Goal: Task Accomplishment & Management: Understand process/instructions

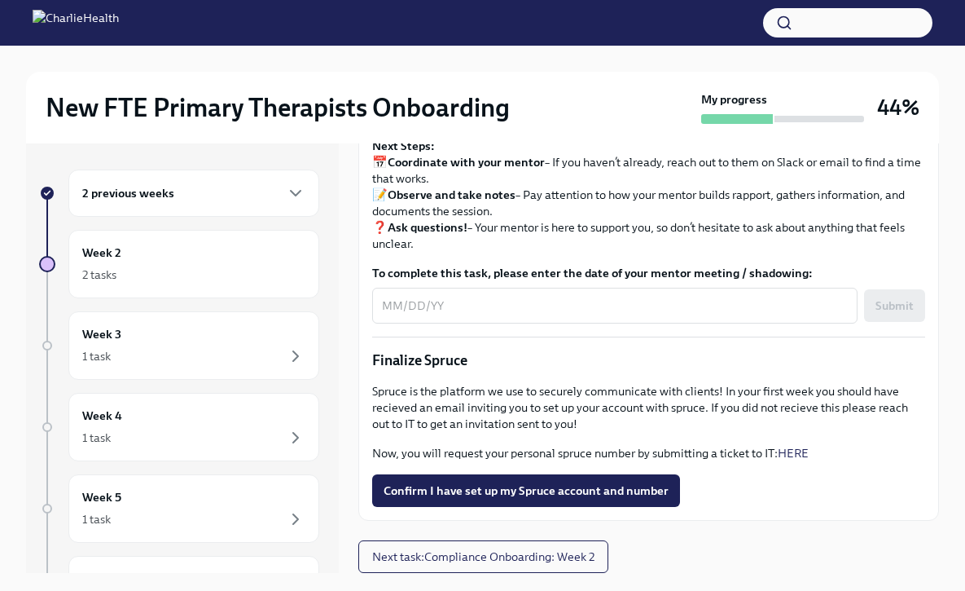
click at [244, 200] on div "2 previous weeks" at bounding box center [193, 193] width 223 height 20
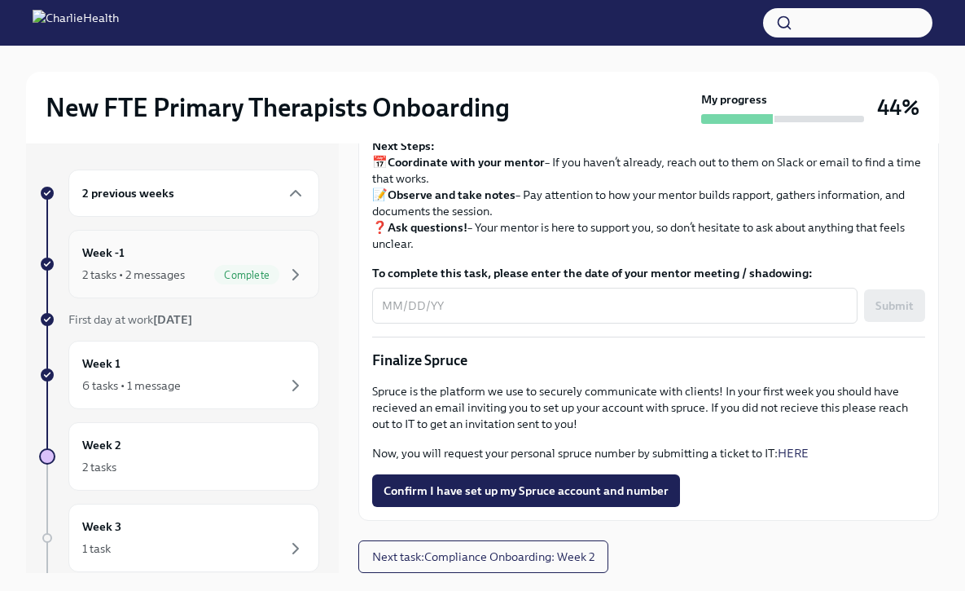
click at [224, 253] on div "Week -1 2 tasks • 2 messages Complete" at bounding box center [193, 264] width 223 height 41
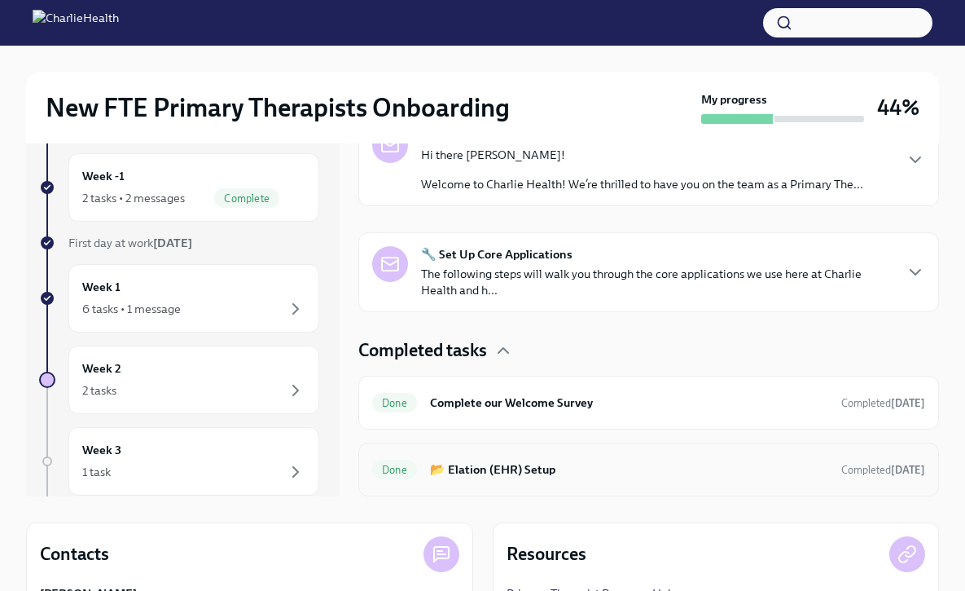
scroll to position [66, 0]
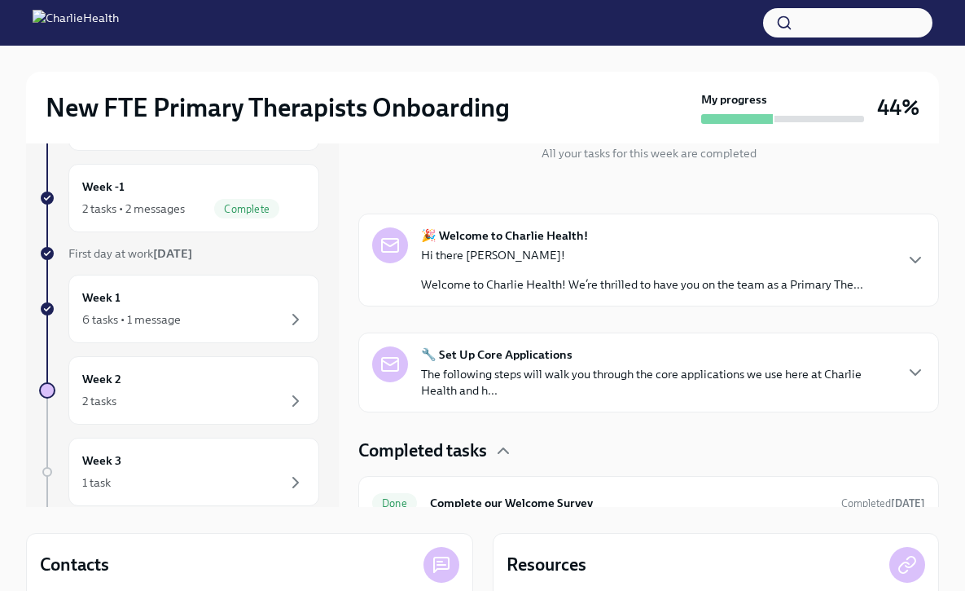
click at [617, 384] on p "The following steps will walk you through the core applications we use here at …" at bounding box center [657, 382] width 472 height 33
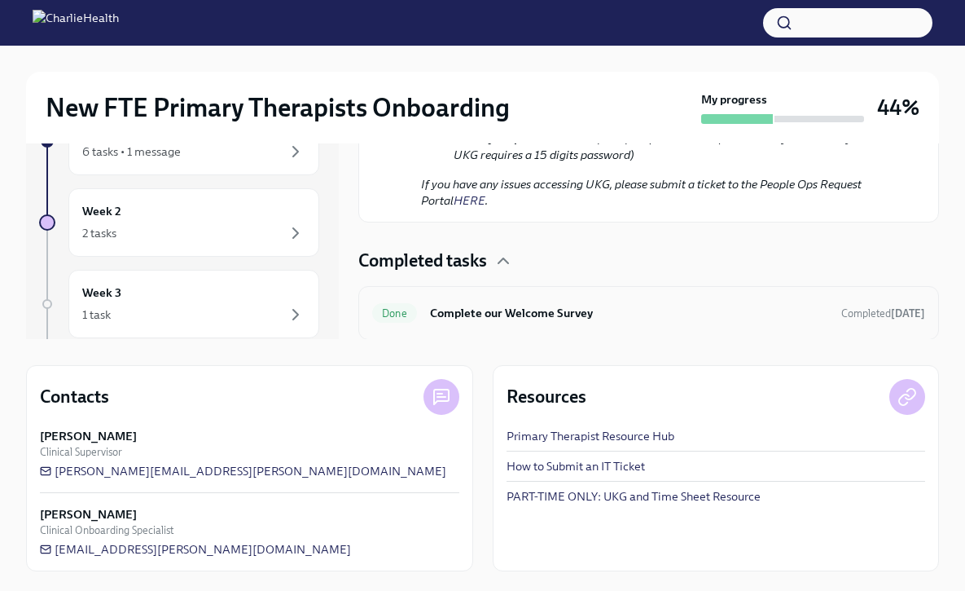
scroll to position [1219, 0]
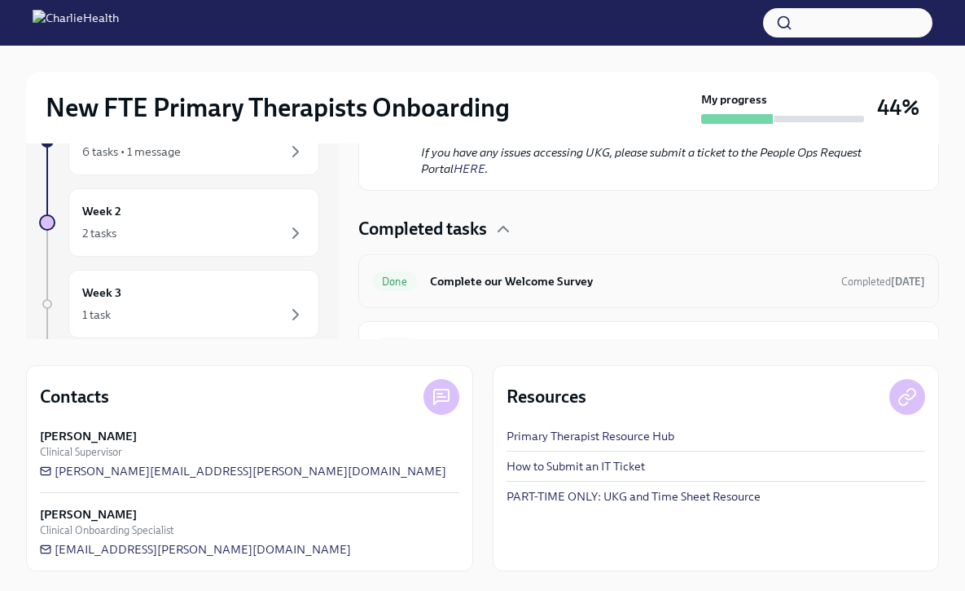
click at [626, 241] on div "Completed tasks Done Complete our Welcome Survey Completed [DATE] Done 📂 Elatio…" at bounding box center [648, 296] width 581 height 158
click at [617, 265] on div "Done Complete our Welcome Survey Completed [DATE]" at bounding box center [648, 281] width 581 height 54
click at [600, 280] on h6 "Complete our Welcome Survey" at bounding box center [629, 281] width 398 height 18
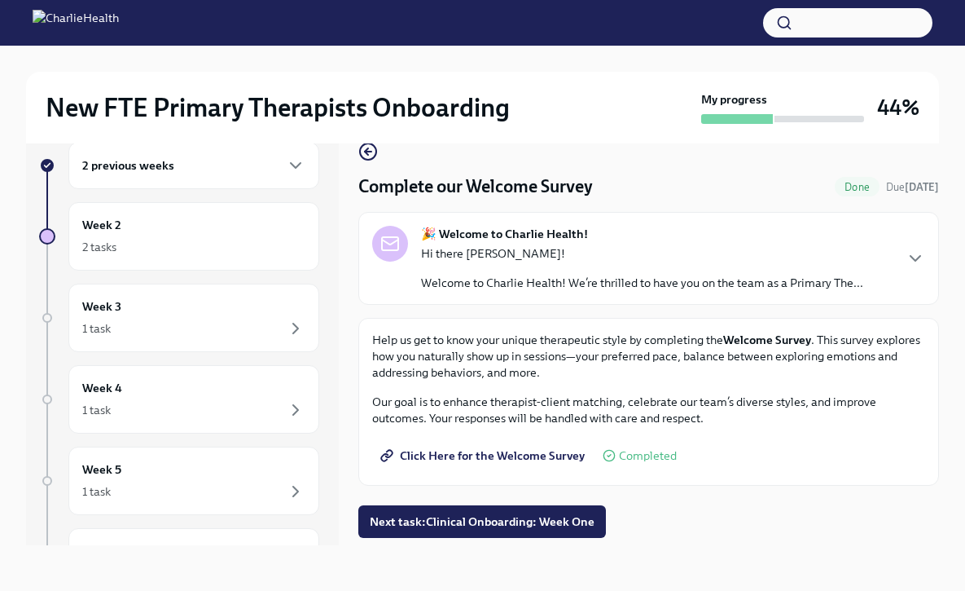
scroll to position [28, 0]
click at [556, 521] on span "Next task : Clinical Onboarding: Week One" at bounding box center [482, 521] width 225 height 16
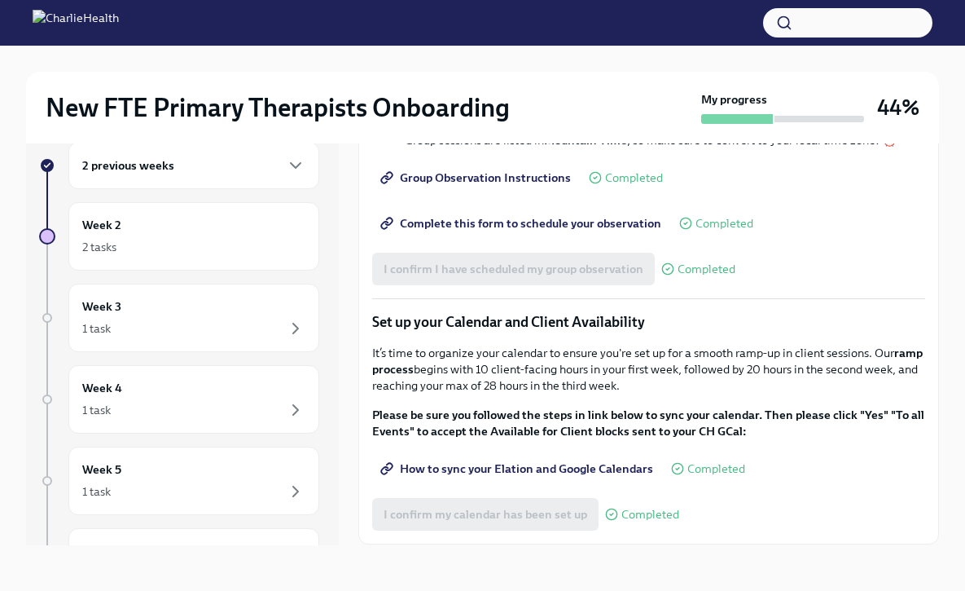
scroll to position [2093, 0]
click at [560, 232] on span "Complete this form to schedule your observation" at bounding box center [523, 224] width 278 height 16
